Goal: Task Accomplishment & Management: Manage account settings

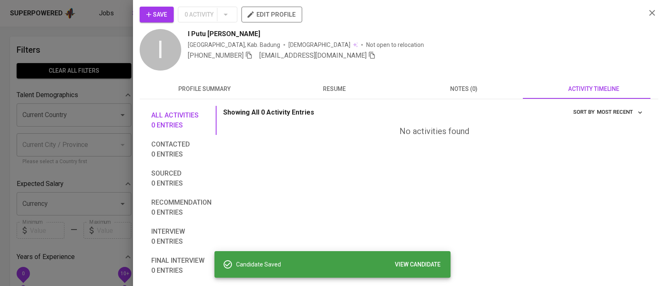
click at [79, 62] on div at bounding box center [332, 143] width 665 height 286
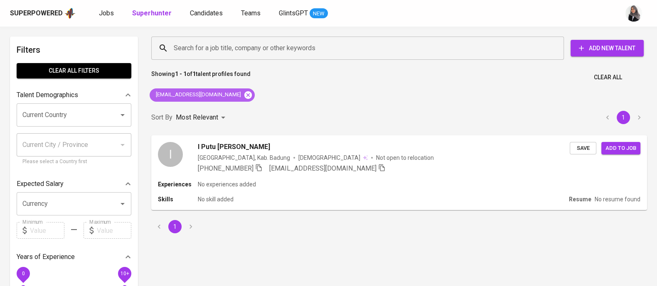
click at [245, 93] on icon at bounding box center [247, 94] width 7 height 7
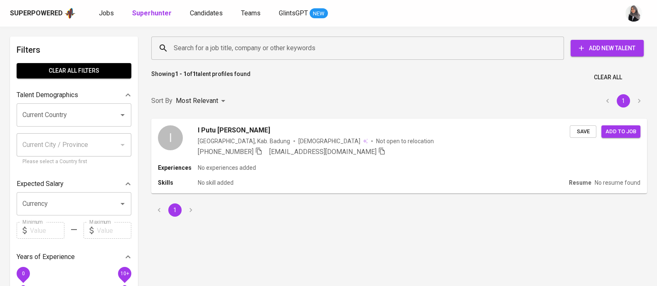
click at [293, 42] on input "Search for a job title, company or other keywords" at bounding box center [360, 48] width 376 height 16
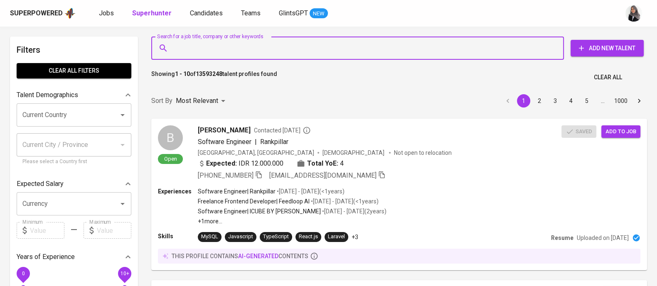
click at [272, 41] on input "Search for a job title, company or other keywords" at bounding box center [360, 48] width 376 height 16
paste input "[EMAIL_ADDRESS][DOMAIN_NAME]"
type input "[EMAIL_ADDRESS][DOMAIN_NAME]"
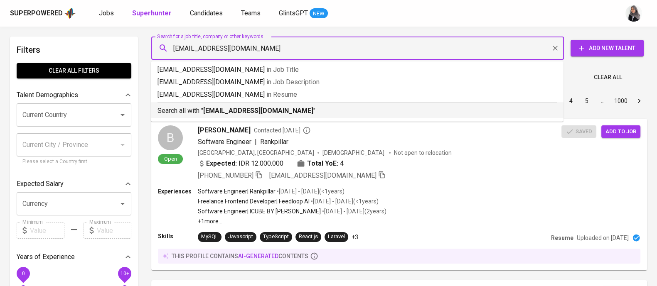
click at [267, 113] on b "[EMAIL_ADDRESS][DOMAIN_NAME]" at bounding box center [258, 111] width 110 height 8
click at [267, 113] on div "Sort By Most Relevant MOST_RELEVANT 1 2 3 4 5 … 1000" at bounding box center [399, 101] width 506 height 25
click at [230, 109] on div "Sort By Most Relevant MOST_RELEVANT 1 2 3 4 5 … 1000" at bounding box center [399, 101] width 506 height 25
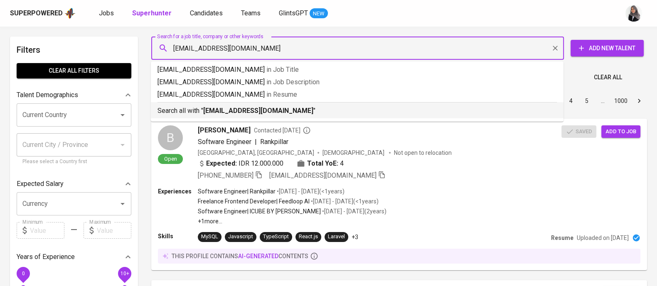
click at [230, 109] on div "Sort By Most Relevant MOST_RELEVANT 1 2 3 4 5 … 1000" at bounding box center [399, 101] width 506 height 25
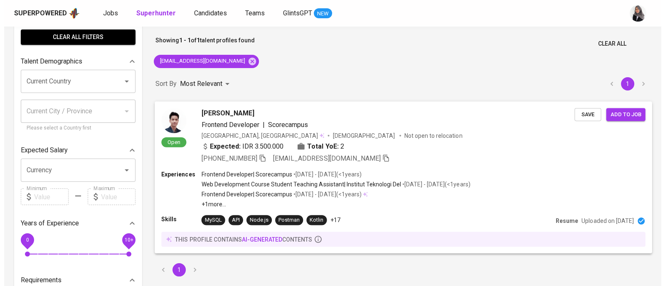
scroll to position [34, 0]
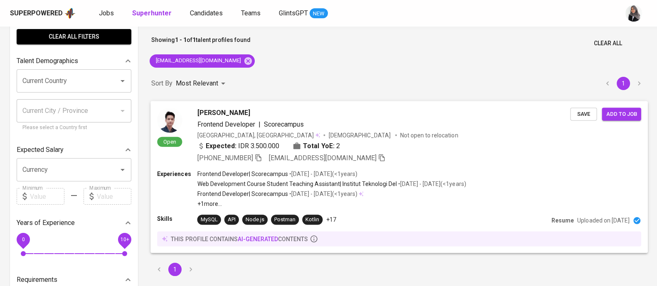
click at [405, 140] on div "Risky Siahaan Frontend Developer | Scorecampus [GEOGRAPHIC_DATA], [GEOGRAPHIC_D…" at bounding box center [383, 135] width 373 height 55
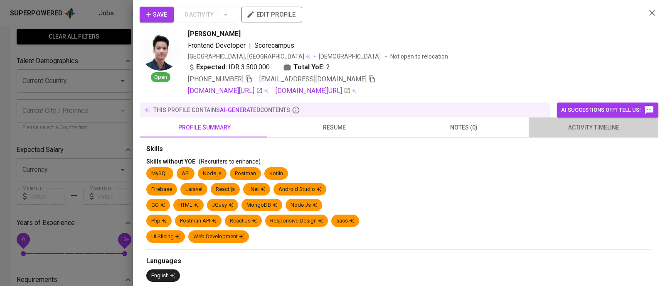
click at [606, 123] on span "activity timeline" at bounding box center [594, 128] width 120 height 10
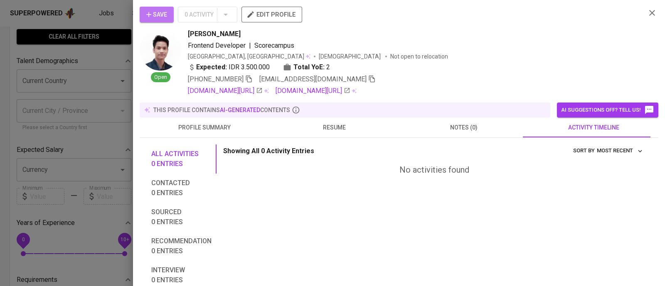
click at [162, 11] on span "Save" at bounding box center [156, 15] width 21 height 10
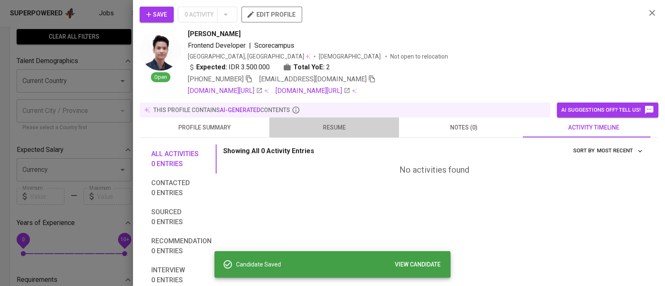
click at [333, 126] on span "resume" at bounding box center [334, 128] width 120 height 10
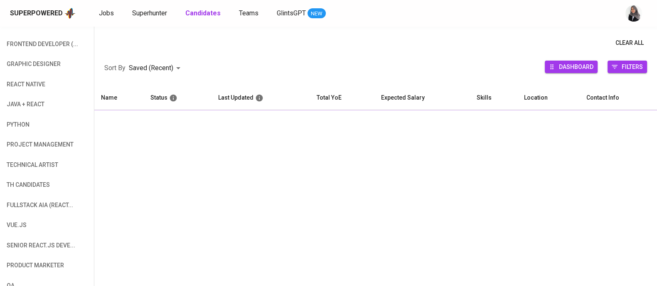
scroll to position [97, 0]
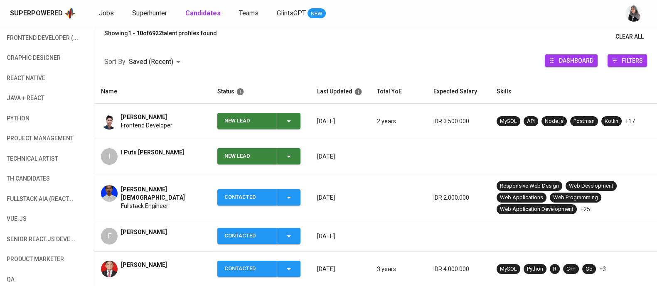
click at [291, 117] on icon "button" at bounding box center [289, 121] width 10 height 10
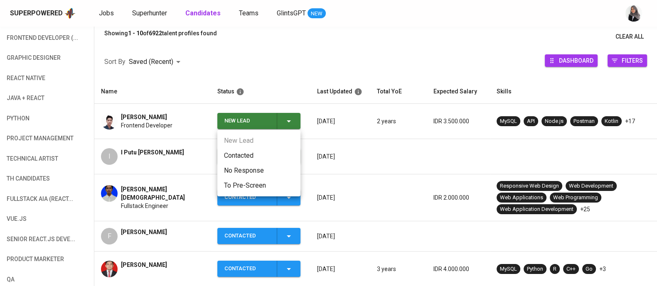
click at [244, 158] on li "Contacted" at bounding box center [258, 155] width 83 height 15
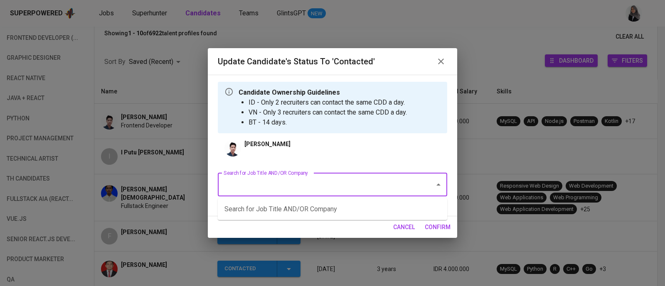
click at [328, 192] on input "Search for Job Title AND/OR Company" at bounding box center [321, 185] width 199 height 16
type input "web"
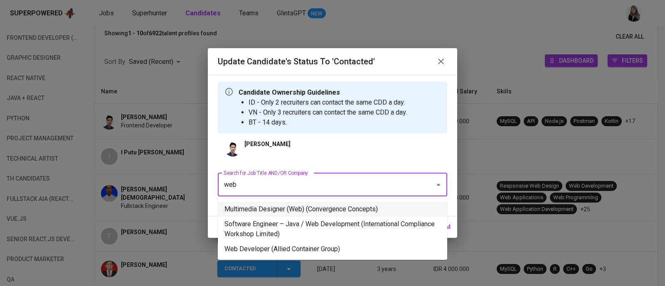
click at [358, 212] on li "Multimedia Designer (Web) (Convergence Concepts)" at bounding box center [332, 209] width 229 height 15
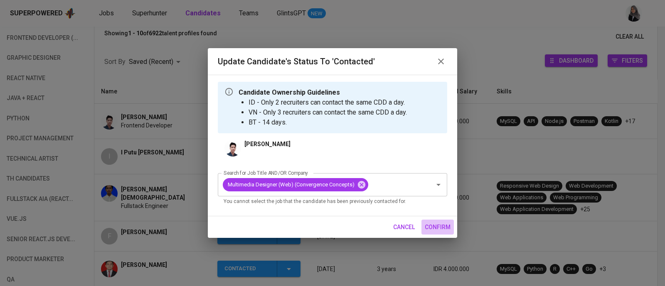
click at [438, 227] on span "confirm" at bounding box center [438, 227] width 26 height 10
